Goal: Find specific page/section: Find specific page/section

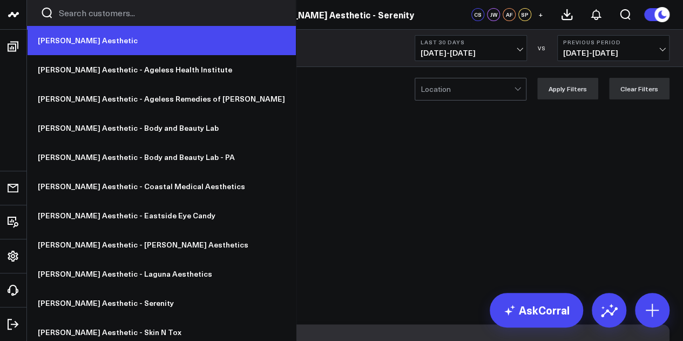
click at [133, 39] on link "[PERSON_NAME] Aesthetic" at bounding box center [161, 40] width 269 height 29
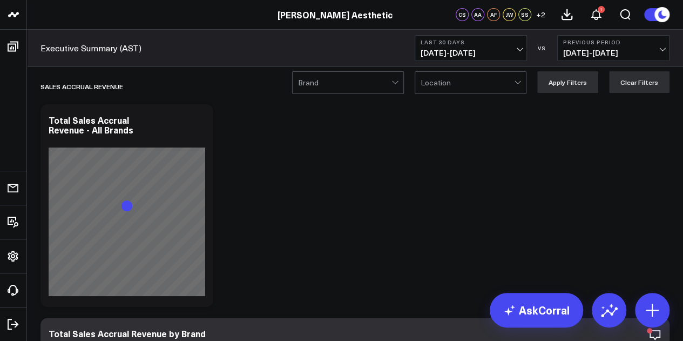
scroll to position [8, 0]
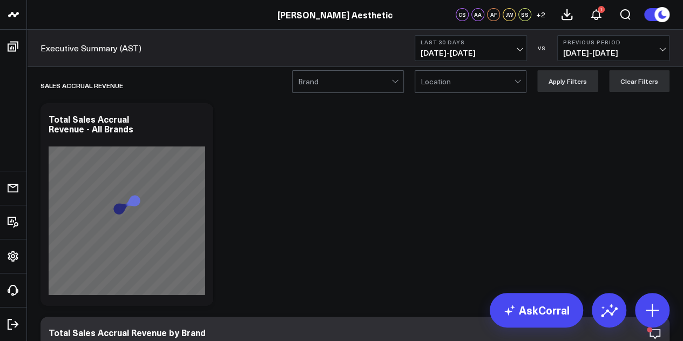
click at [326, 83] on div at bounding box center [344, 82] width 93 height 22
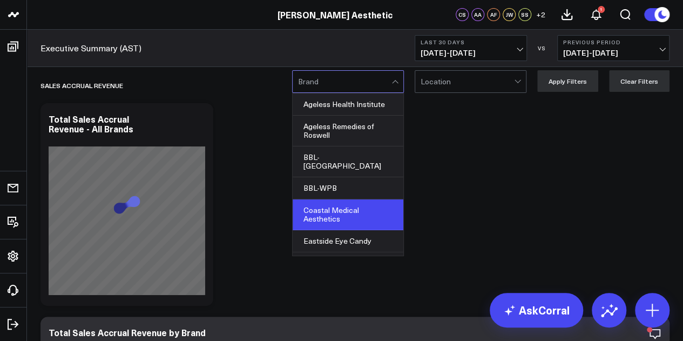
click at [354, 211] on div "Coastal Medical Aesthetics" at bounding box center [348, 214] width 111 height 31
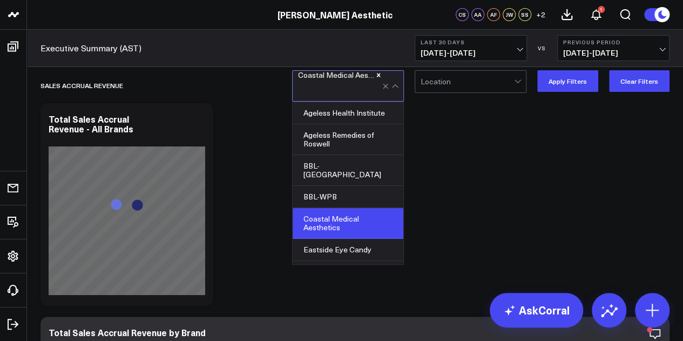
click at [457, 84] on div at bounding box center [467, 82] width 93 height 22
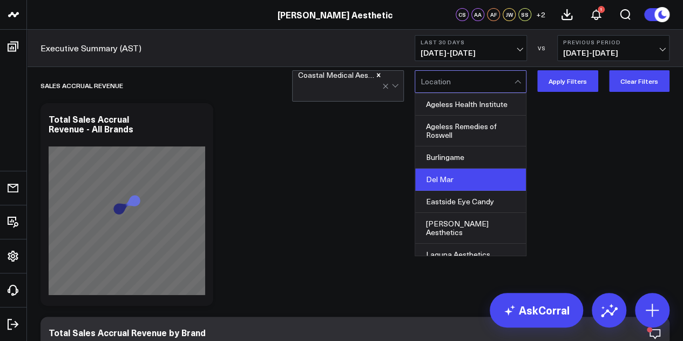
click at [460, 175] on div "Del Mar" at bounding box center [470, 179] width 111 height 22
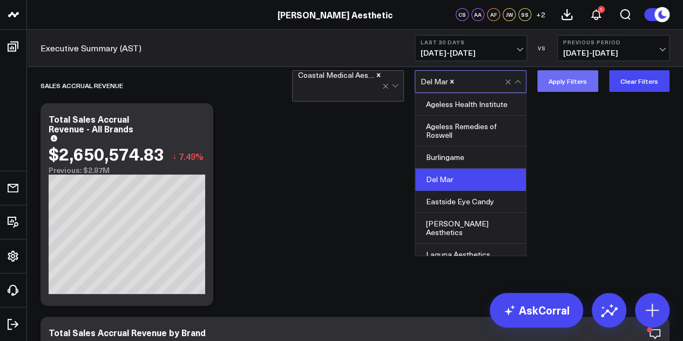
click at [564, 86] on button "Apply Filters" at bounding box center [567, 81] width 61 height 22
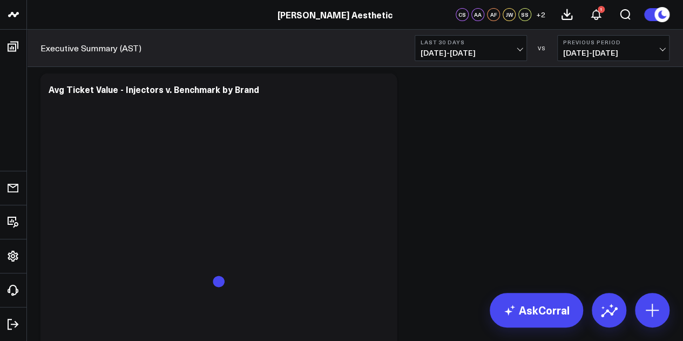
scroll to position [3909, 0]
